Goal: Task Accomplishment & Management: Manage account settings

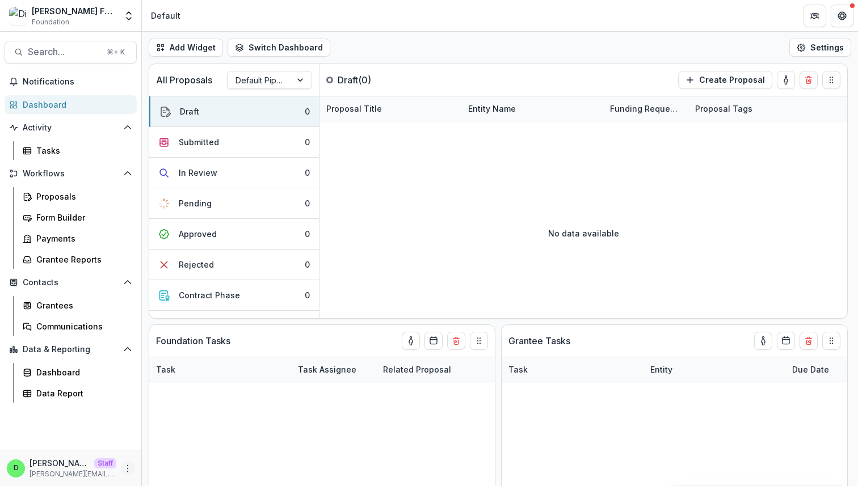
click at [126, 468] on icon "More" at bounding box center [127, 468] width 9 height 9
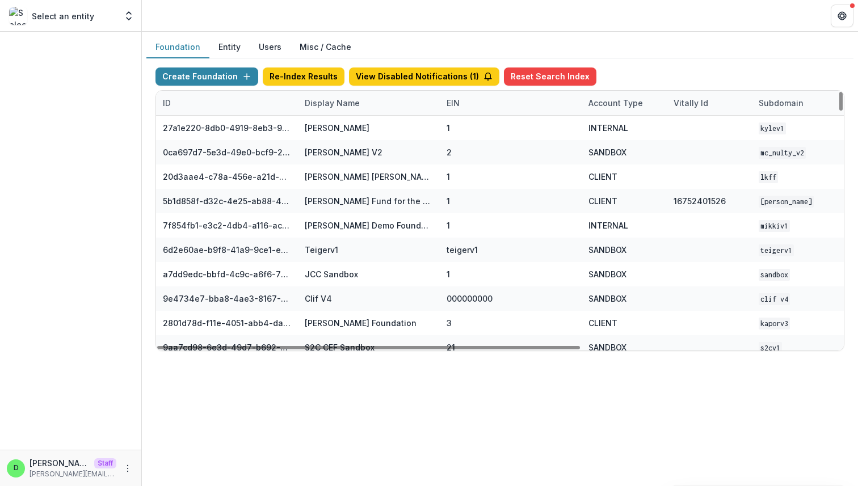
click at [351, 93] on div "Display Name" at bounding box center [369, 103] width 142 height 24
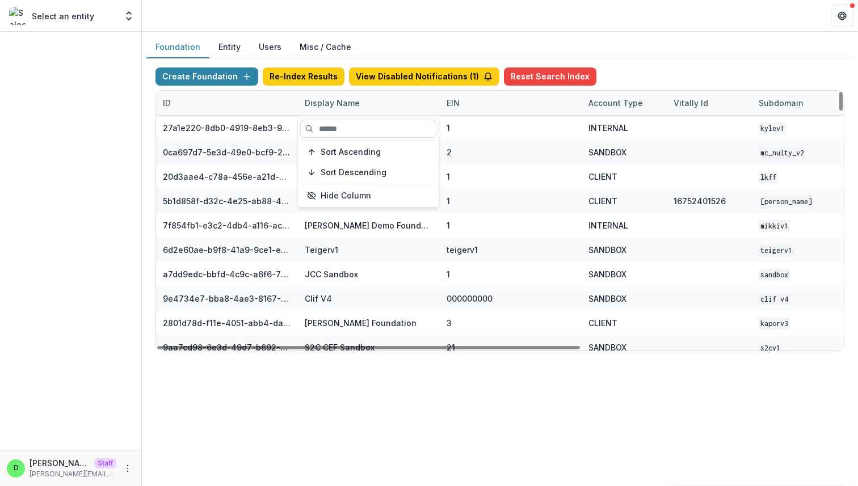
click at [351, 125] on input at bounding box center [368, 129] width 136 height 18
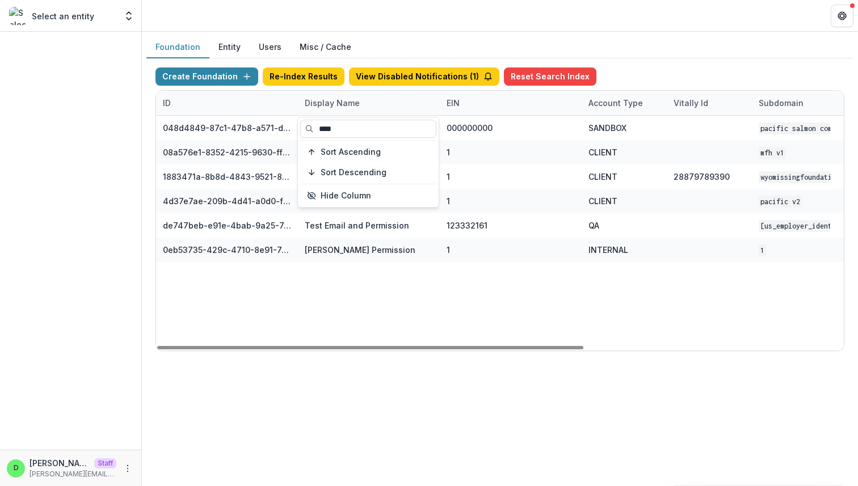
type input "****"
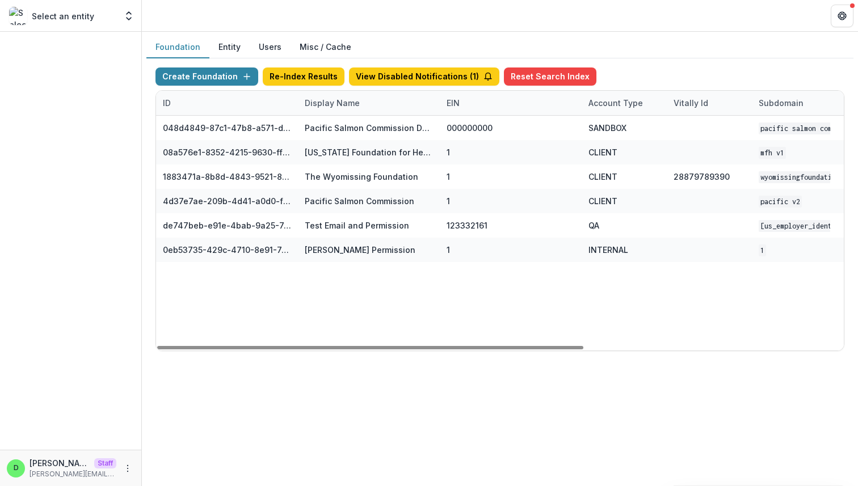
click at [375, 299] on div "048d4849-87c1-47b8-a571-d36adc5d9bb4 Pacific Salmon Commission DEMO 000000000 S…" at bounding box center [709, 233] width 1107 height 235
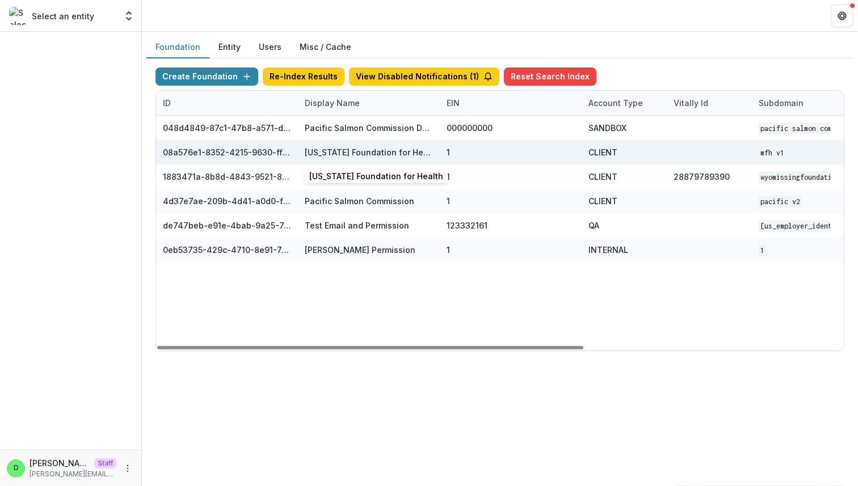
scroll to position [0, 419]
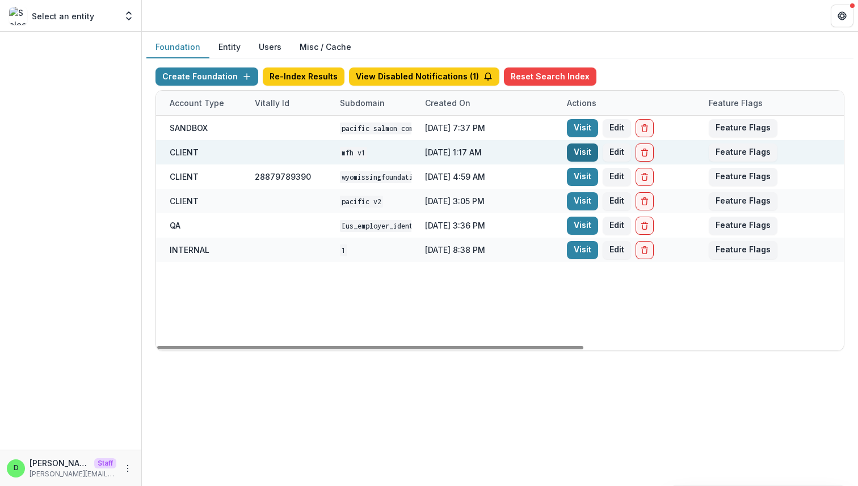
click at [587, 148] on link "Visit" at bounding box center [582, 153] width 31 height 18
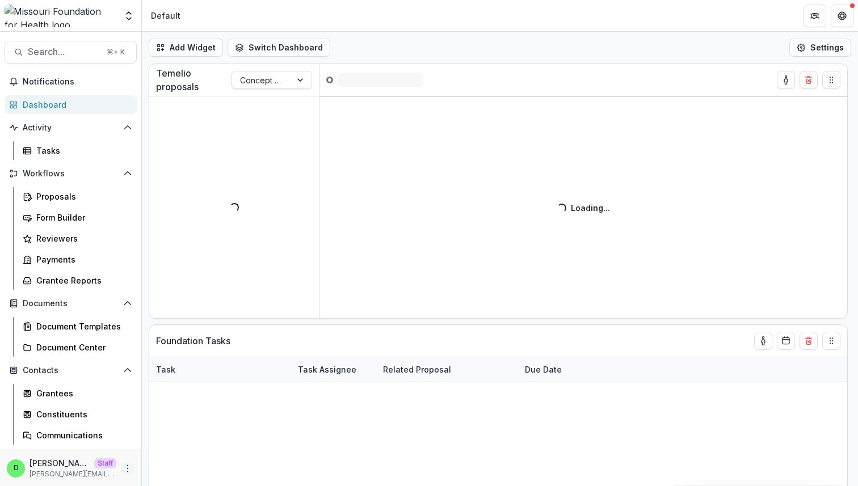
click at [124, 474] on button "More" at bounding box center [128, 469] width 14 height 14
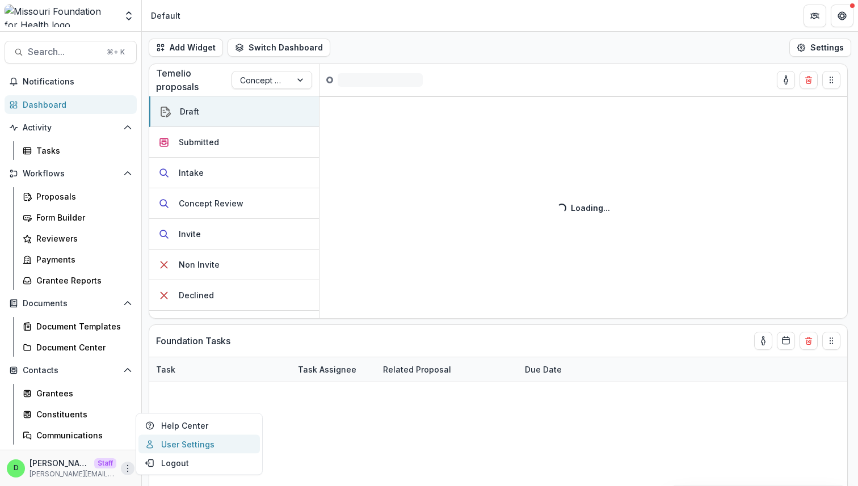
click at [186, 445] on link "User Settings" at bounding box center [198, 444] width 121 height 19
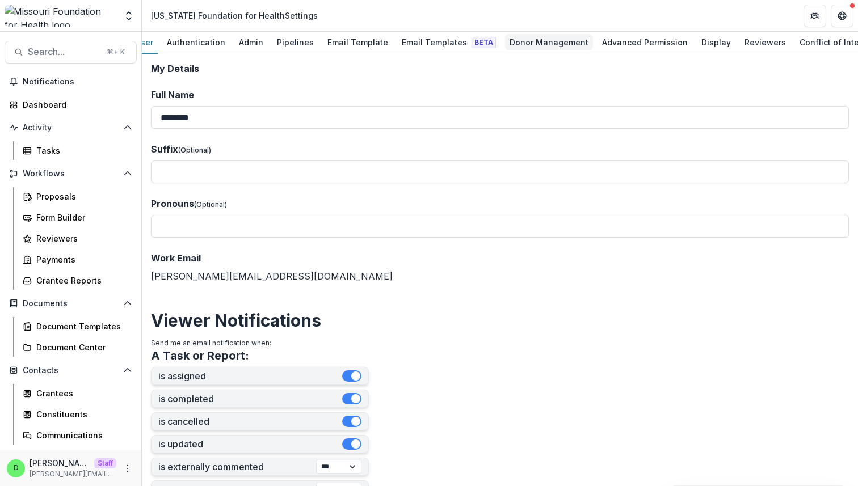
scroll to position [0, 22]
click at [696, 44] on div "Display" at bounding box center [715, 42] width 39 height 16
